Goal: Transaction & Acquisition: Purchase product/service

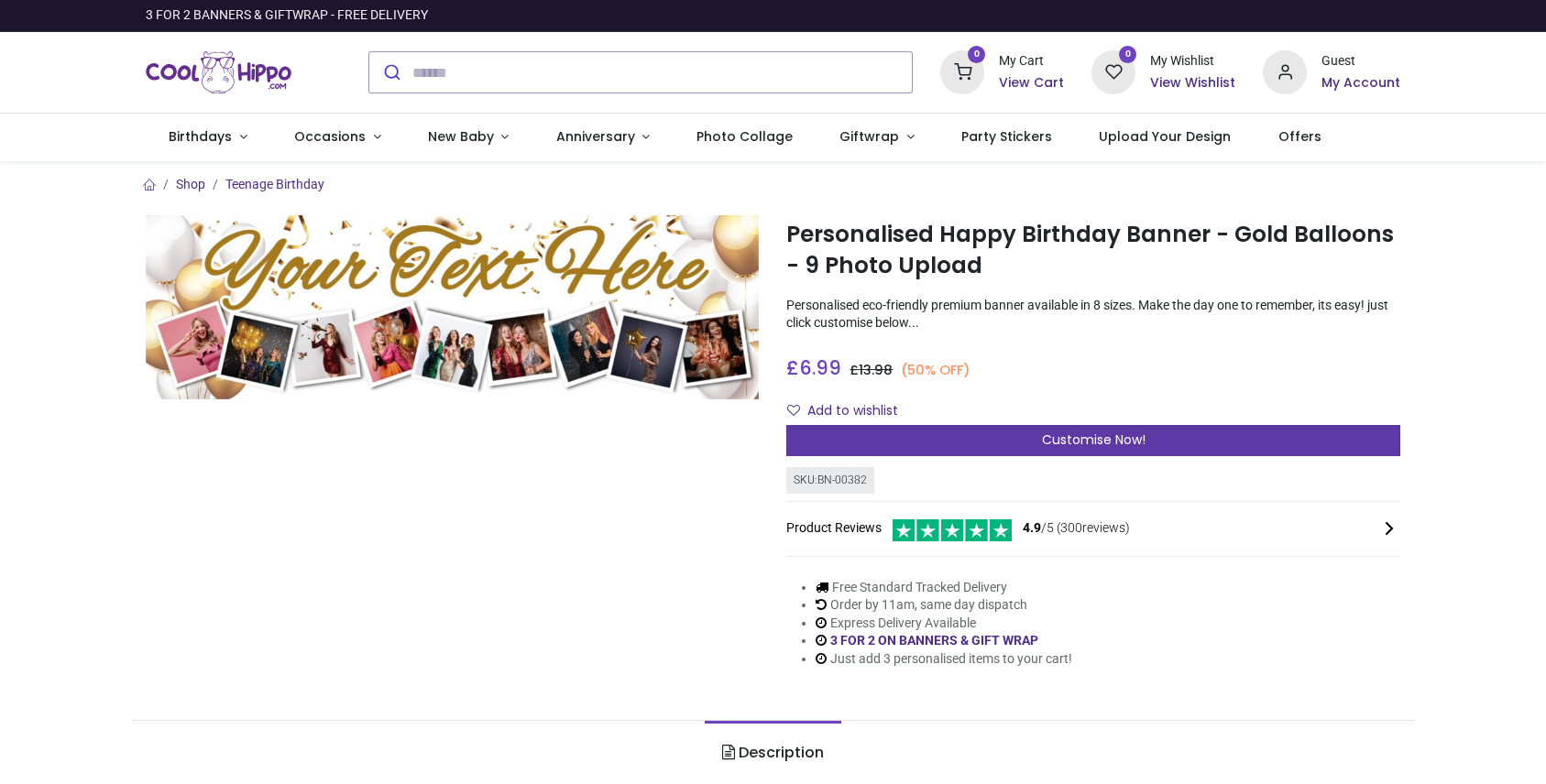
click at [1083, 440] on span "Customise Now!" at bounding box center [1093, 440] width 104 height 19
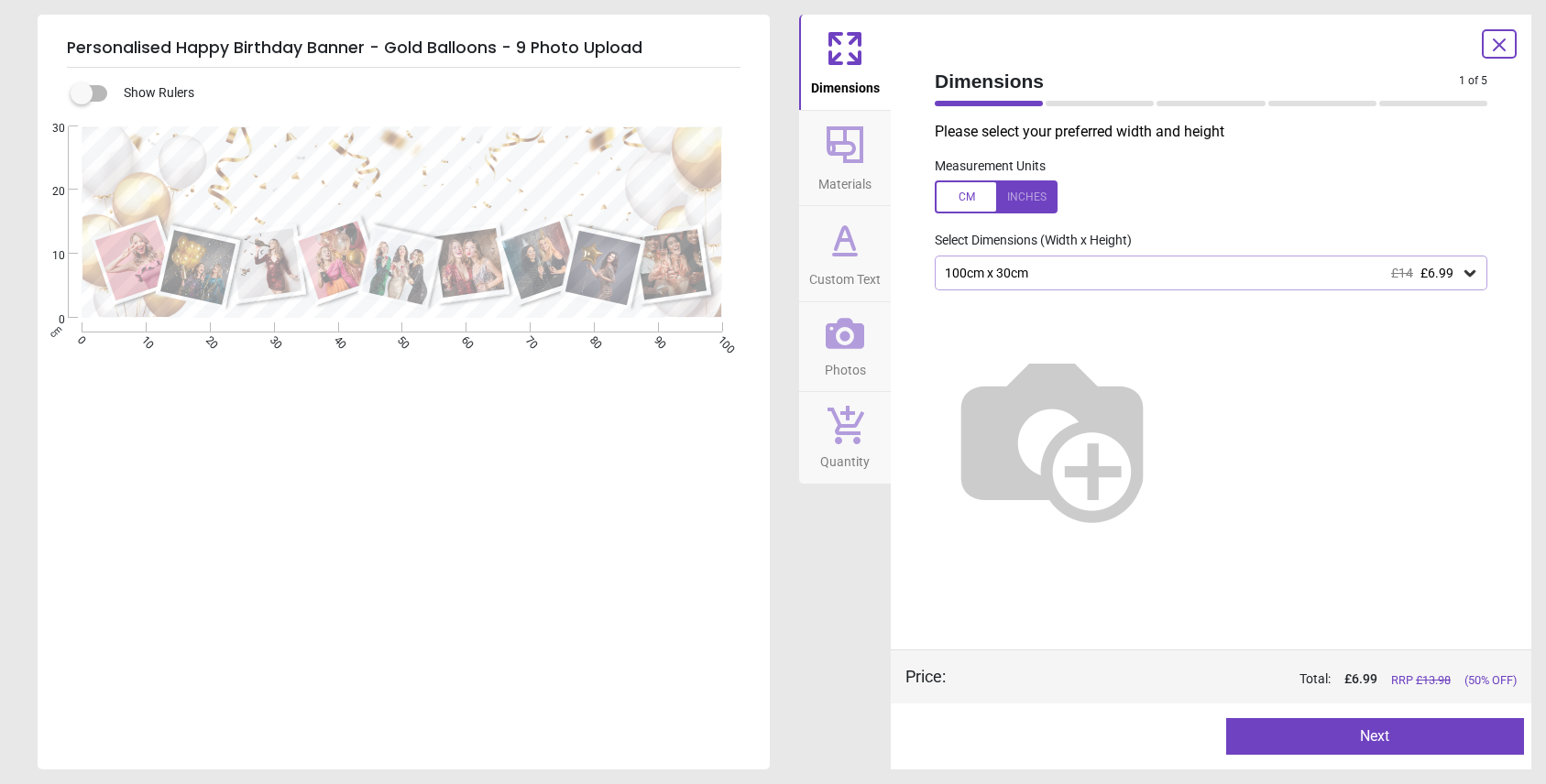
click at [1474, 270] on icon at bounding box center [1470, 273] width 19 height 19
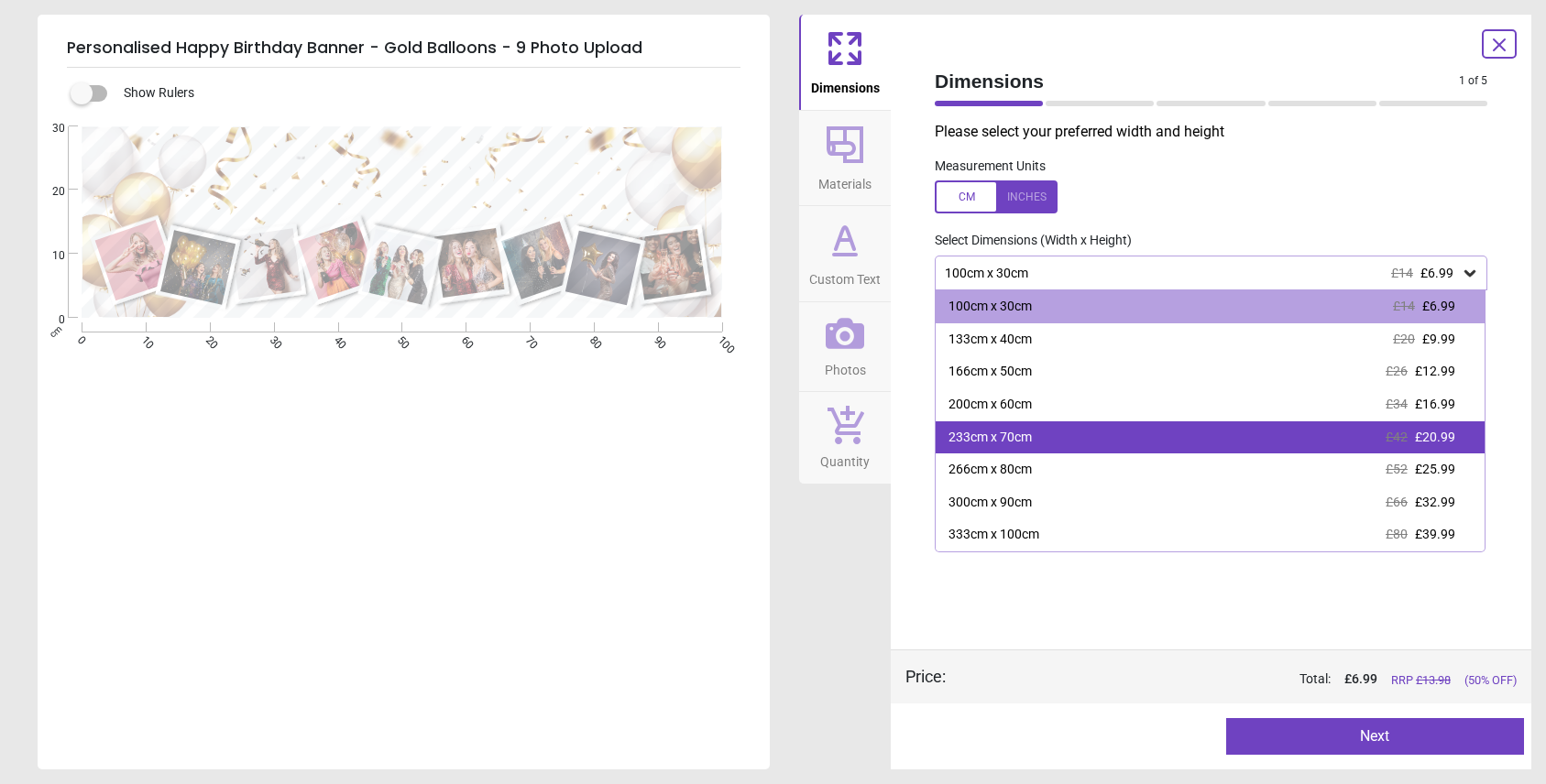
click at [1440, 440] on span "£20.99" at bounding box center [1435, 437] width 40 height 15
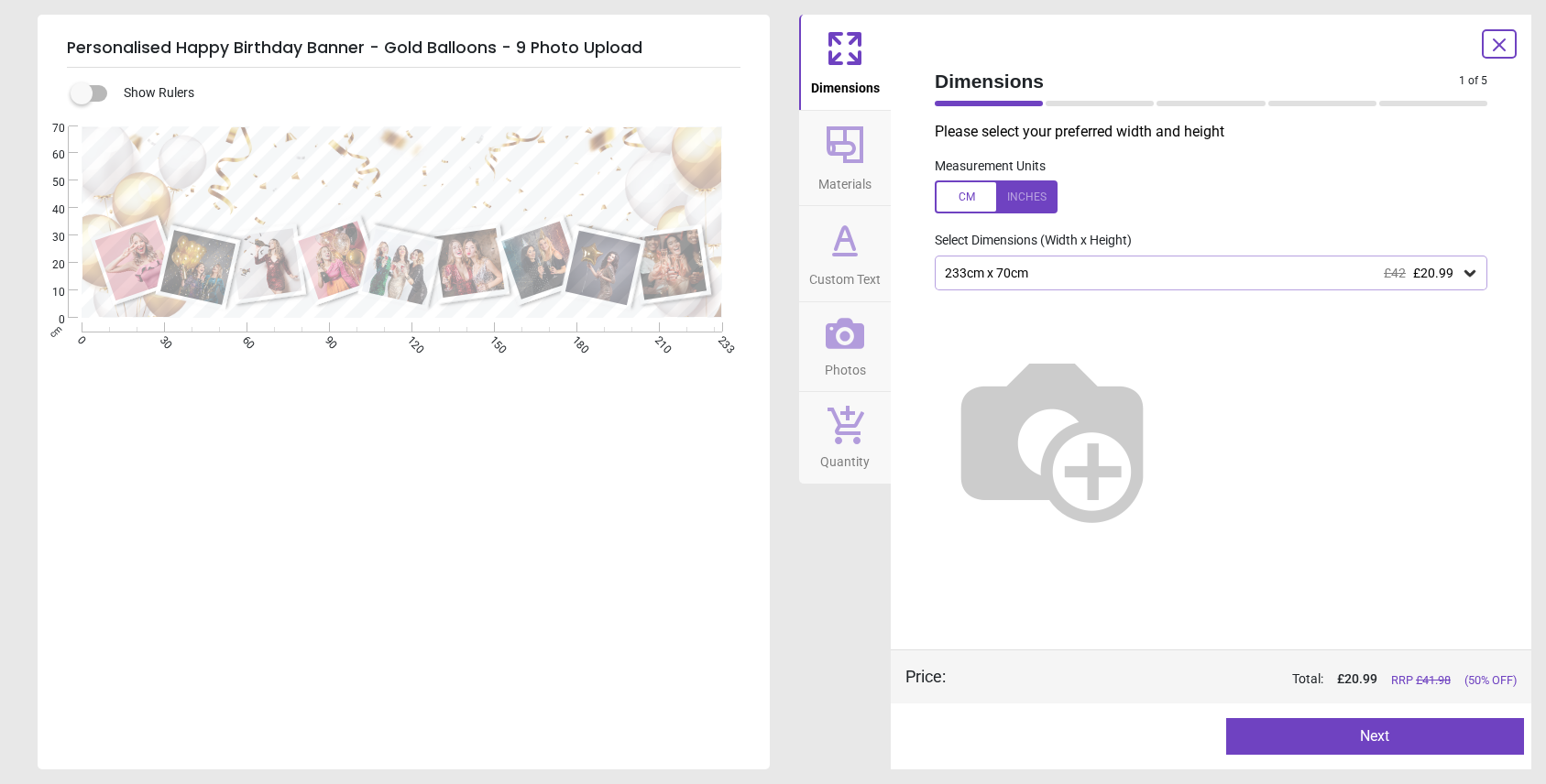
click at [1501, 43] on icon at bounding box center [1499, 44] width 11 height 11
